Goal: Task Accomplishment & Management: Manage account settings

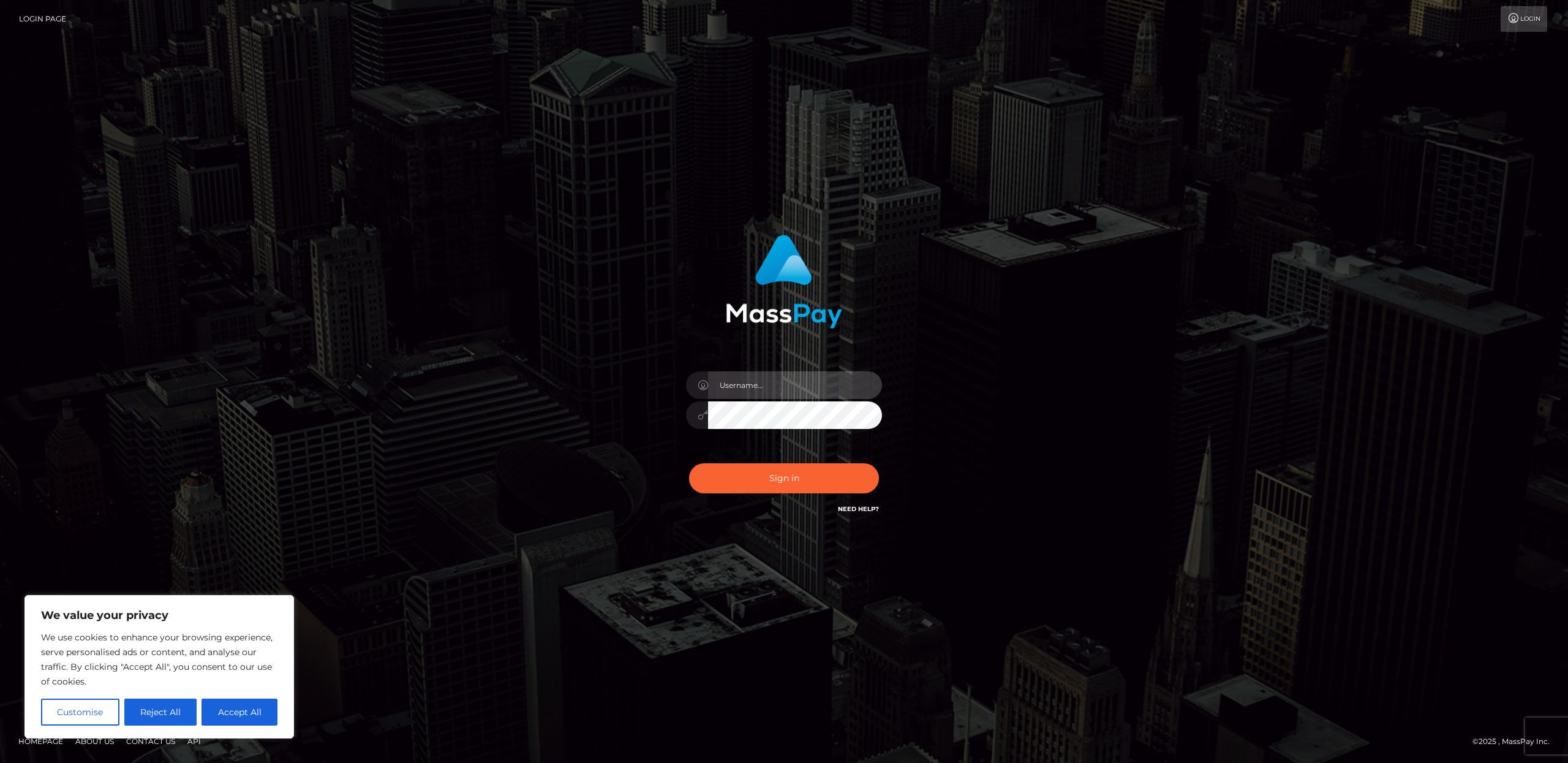
click at [785, 393] on input "text" at bounding box center [795, 385] width 174 height 27
type input "laurahopkins36@gmail.com"
click at [780, 473] on button "Sign in" at bounding box center [784, 478] width 190 height 30
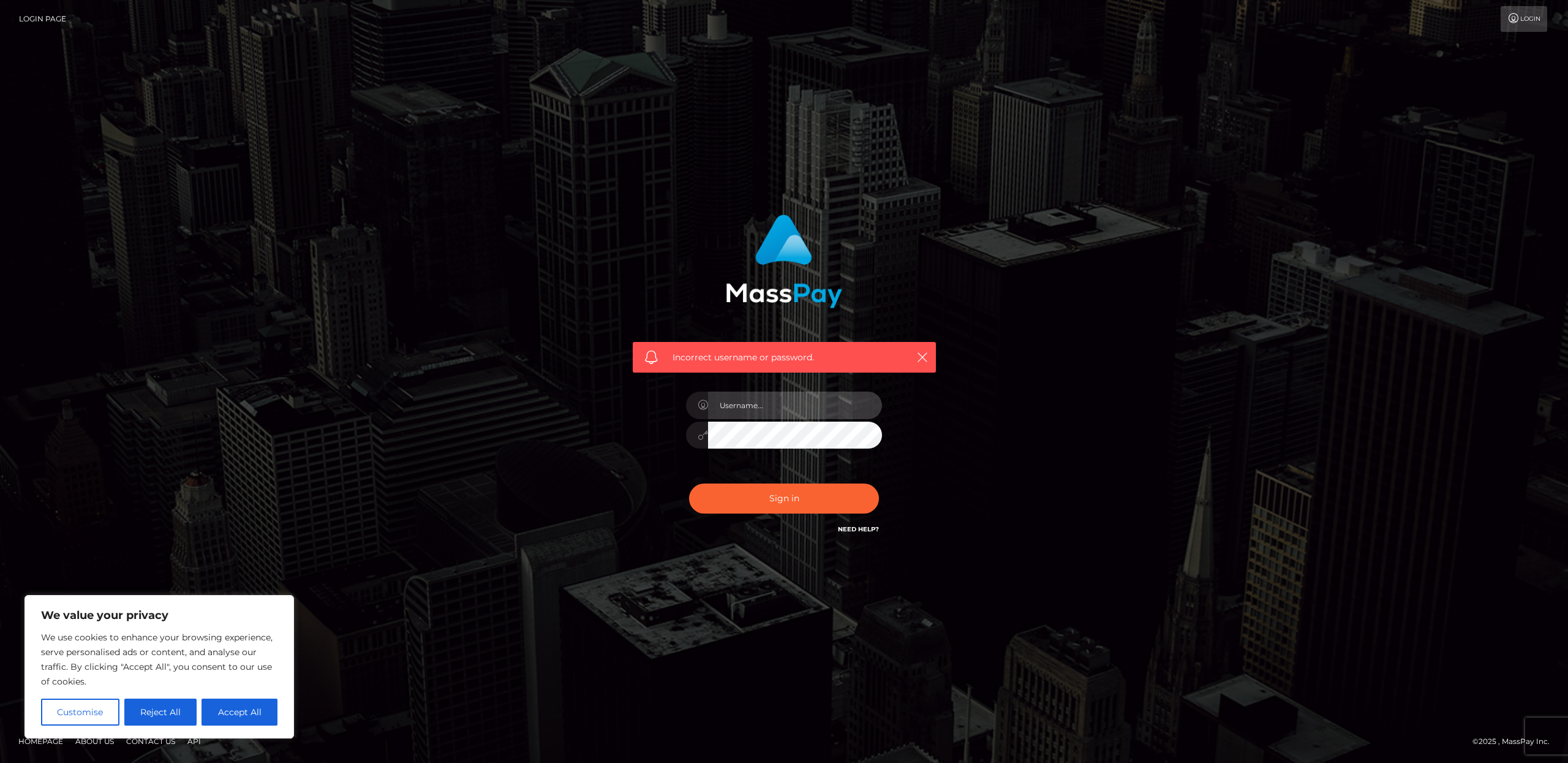
click at [783, 409] on input "text" at bounding box center [795, 405] width 174 height 27
type input "02251988"
click at [787, 501] on button "Sign in" at bounding box center [784, 498] width 190 height 30
